Goal: Information Seeking & Learning: Learn about a topic

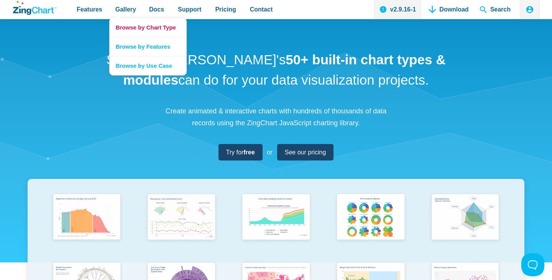
click at [130, 25] on link "Browse by Chart Type" at bounding box center [148, 27] width 77 height 19
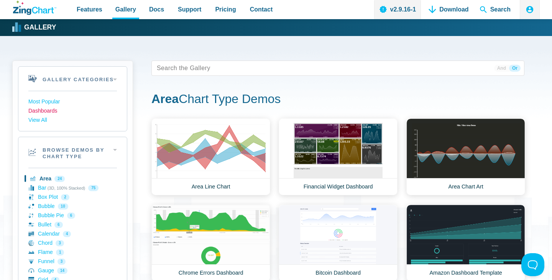
click at [51, 111] on link "Dashboards" at bounding box center [72, 111] width 89 height 9
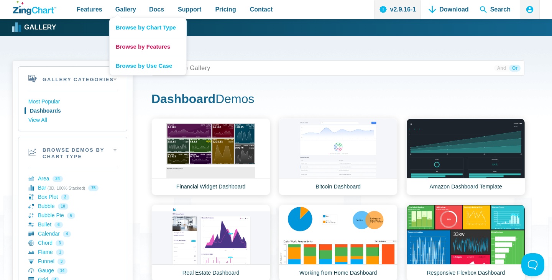
click at [127, 46] on link "Browse by Features" at bounding box center [148, 46] width 77 height 19
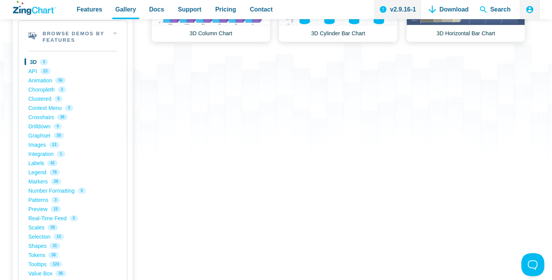
scroll to position [172, 0]
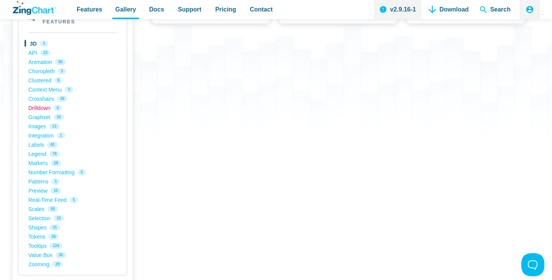
click at [40, 106] on link "Drilldown 4" at bounding box center [72, 108] width 89 height 9
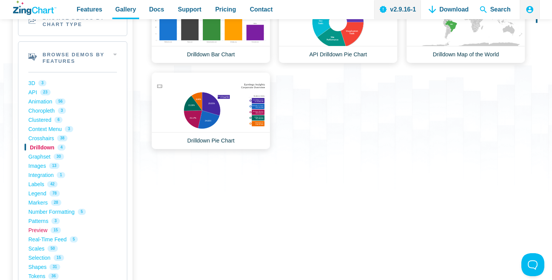
scroll to position [124, 0]
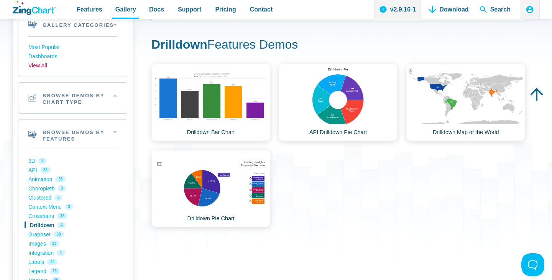
click at [46, 64] on link "View All" at bounding box center [72, 65] width 89 height 9
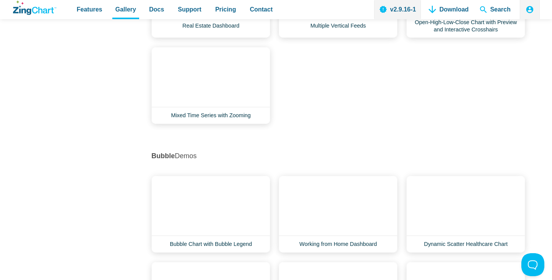
scroll to position [841, 0]
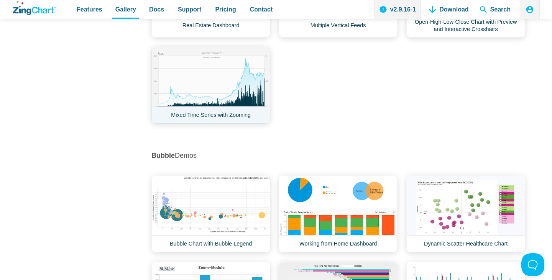
click at [219, 87] on link "Mixed Time Series with Zooming" at bounding box center [210, 85] width 119 height 77
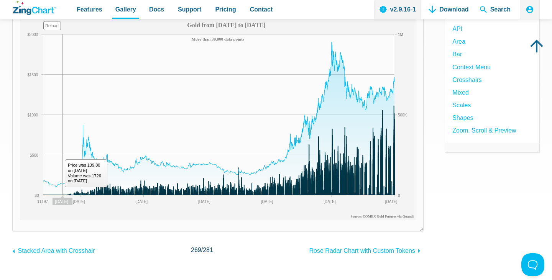
scroll to position [75, 0]
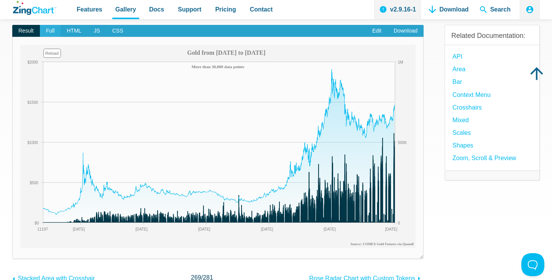
click at [49, 25] on span "Full" at bounding box center [50, 31] width 21 height 12
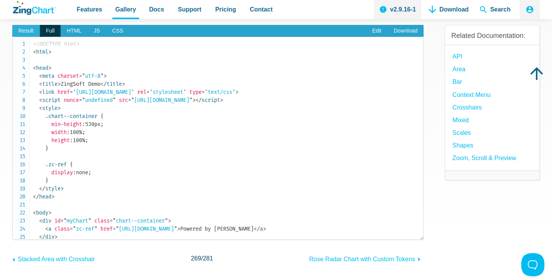
click at [31, 29] on span "Result" at bounding box center [26, 31] width 28 height 12
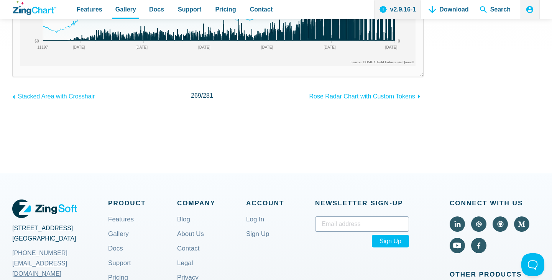
scroll to position [257, 0]
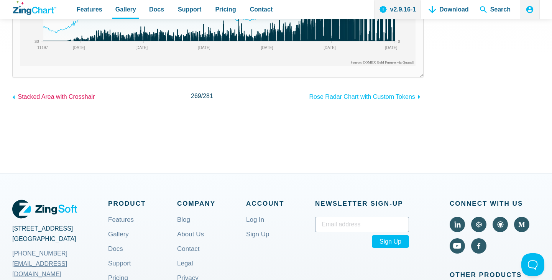
click at [12, 99] on icon "App Content" at bounding box center [13, 97] width 9 height 9
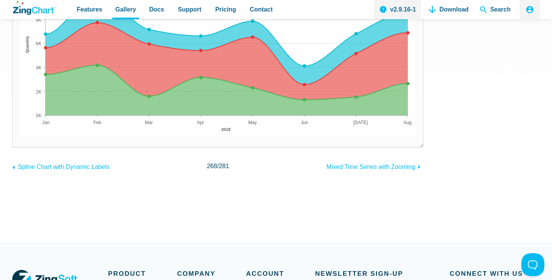
scroll to position [172, 0]
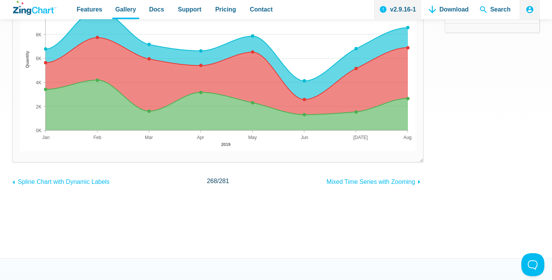
click at [417, 188] on div "Stacked Area with Crosshair Result Full HTML JS CSS Edit Download Powered by Zi…" at bounding box center [276, 61] width 528 height 394
click at [408, 178] on link "Mixed Time Series with Zooming" at bounding box center [375, 181] width 97 height 12
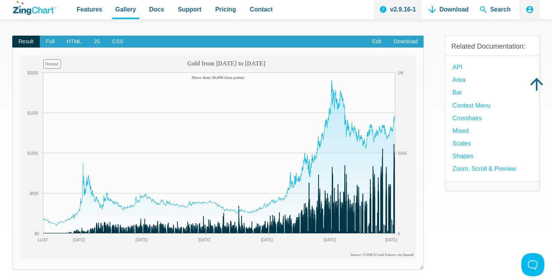
scroll to position [65, 0]
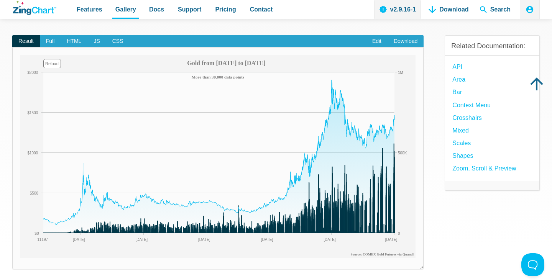
drag, startPoint x: 302, startPoint y: 248, endPoint x: 267, endPoint y: 248, distance: 34.5
click at [267, 248] on img "App Content" at bounding box center [217, 156] width 395 height 203
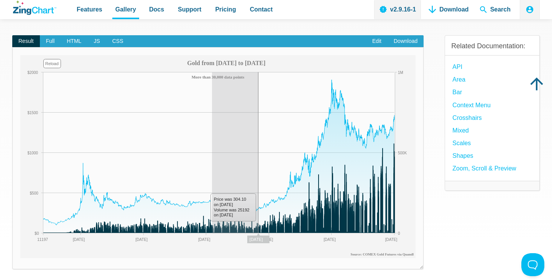
drag, startPoint x: 258, startPoint y: 224, endPoint x: 211, endPoint y: 223, distance: 47.2
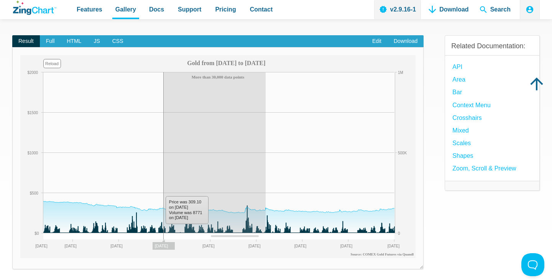
drag, startPoint x: 164, startPoint y: 212, endPoint x: 266, endPoint y: 219, distance: 102.2
click at [266, 219] on img "App Content" at bounding box center [217, 156] width 395 height 203
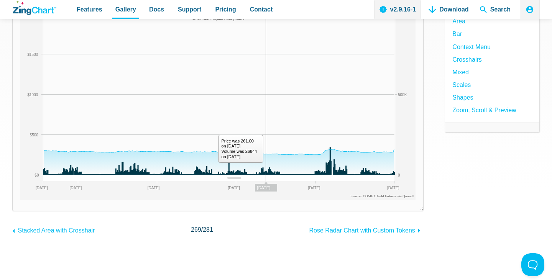
scroll to position [0, 0]
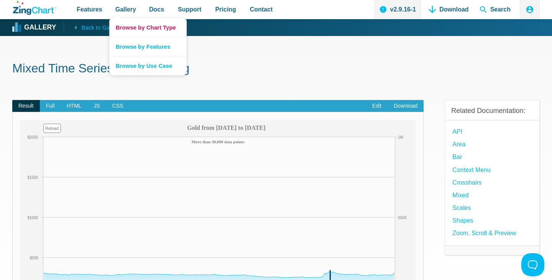
click at [133, 25] on link "Browse by Chart Type" at bounding box center [148, 27] width 77 height 19
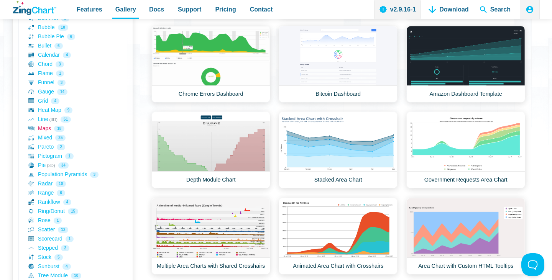
click at [46, 128] on link "Maps 18" at bounding box center [72, 128] width 89 height 9
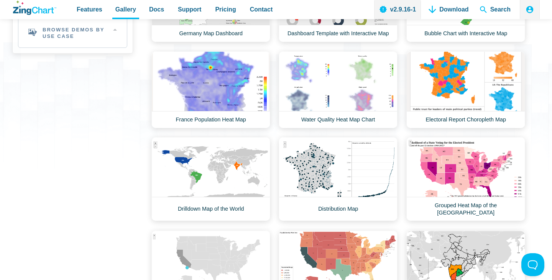
scroll to position [114, 0]
